Goal: Information Seeking & Learning: Learn about a topic

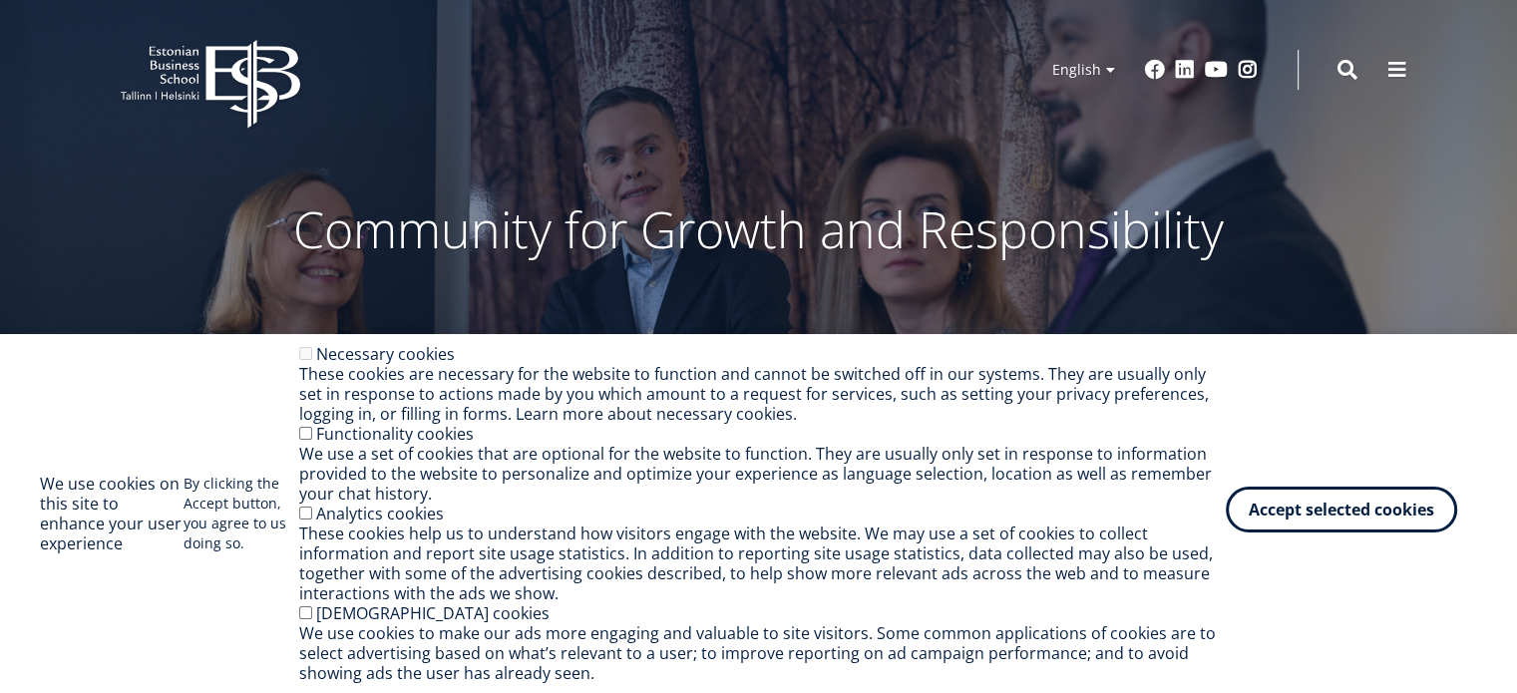
click at [1292, 507] on button "Accept selected cookies" at bounding box center [1341, 510] width 231 height 46
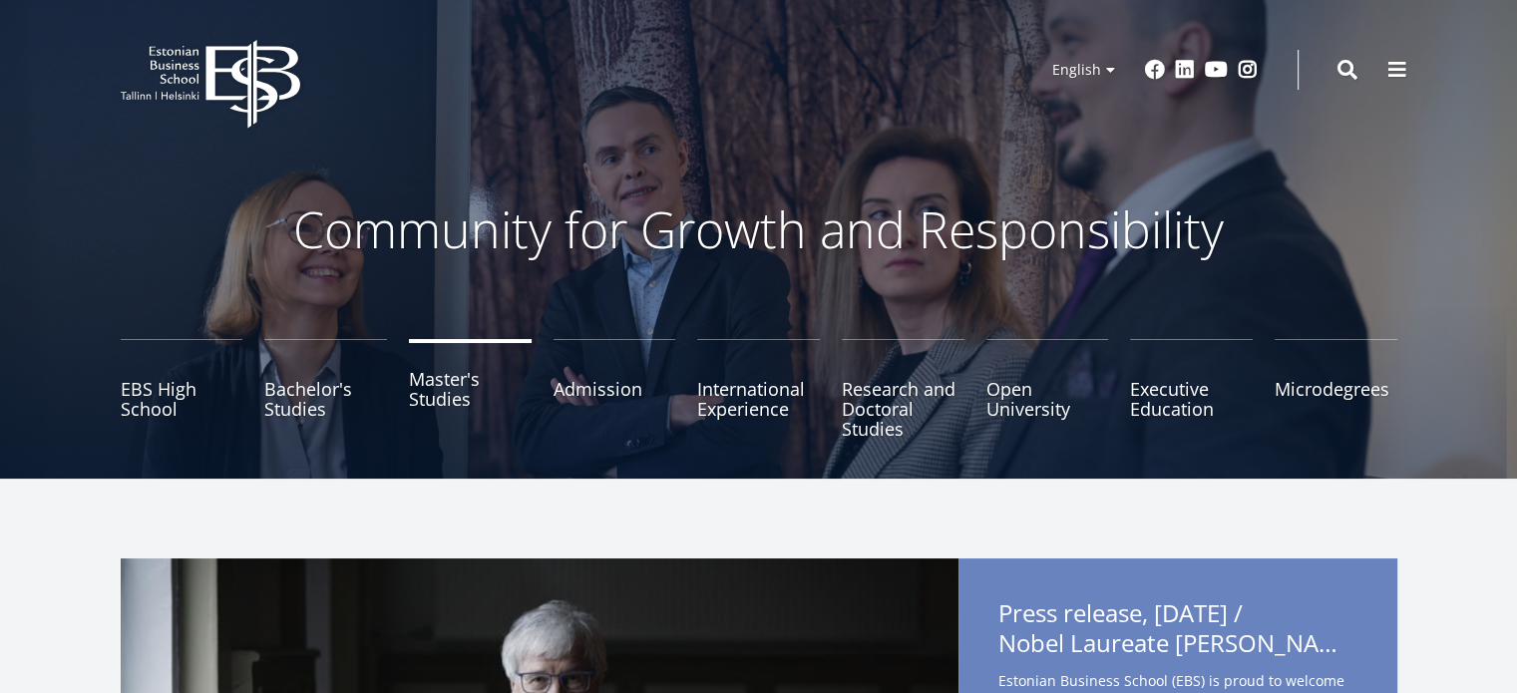
click at [431, 394] on link "Master's Studies" at bounding box center [470, 389] width 123 height 100
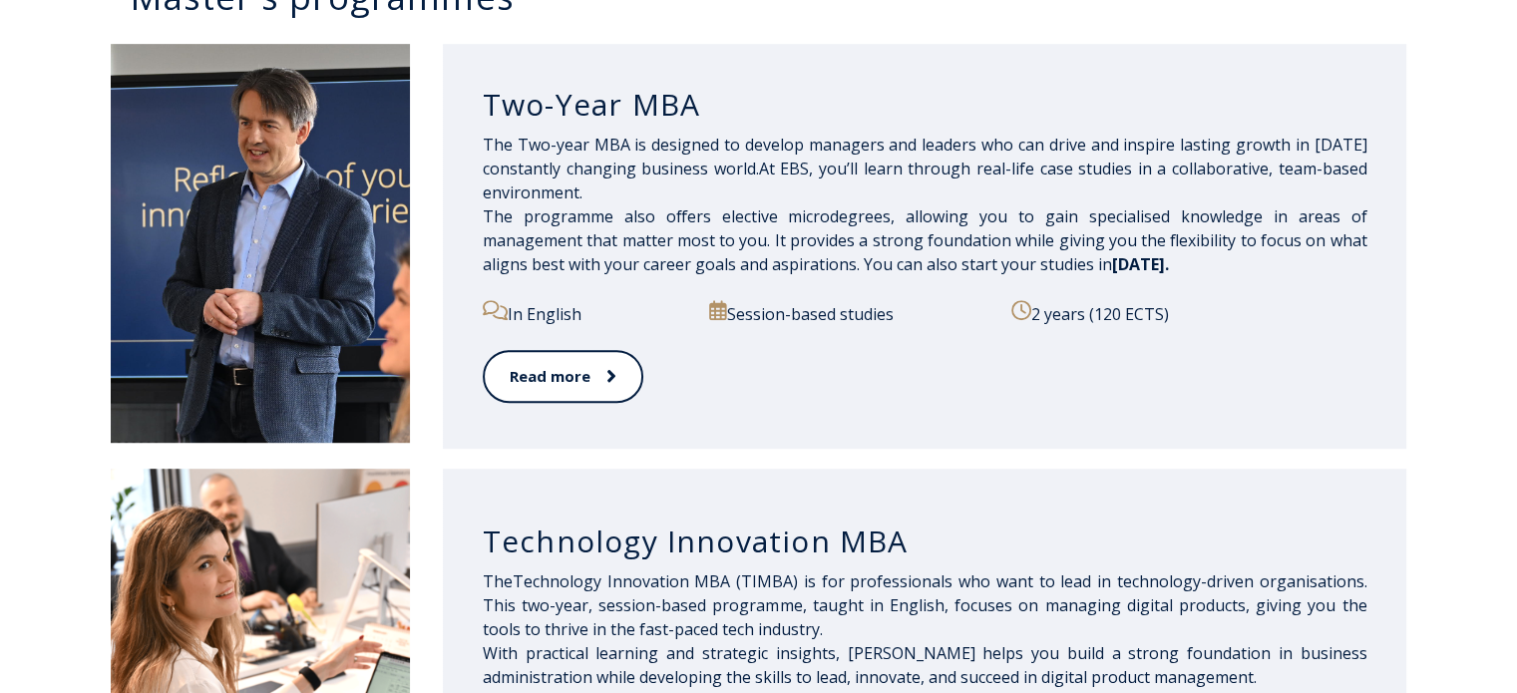
scroll to position [1057, 0]
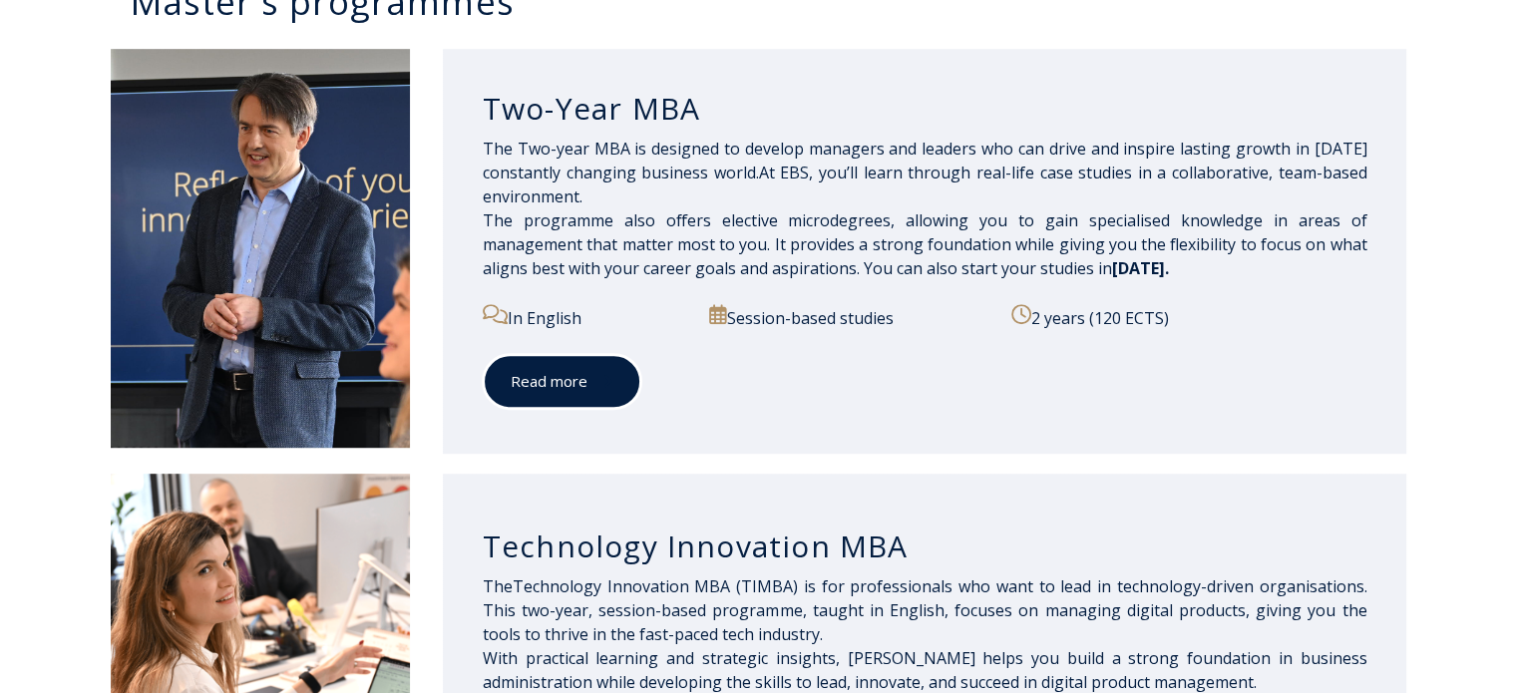
click at [504, 370] on link "Read more" at bounding box center [562, 381] width 159 height 55
